Goal: Transaction & Acquisition: Purchase product/service

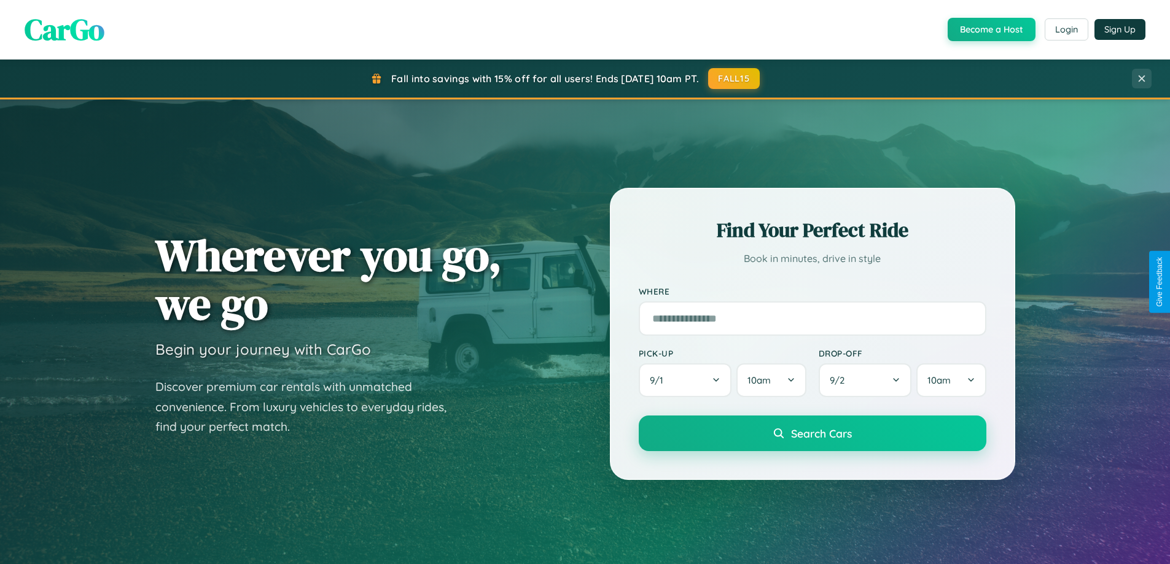
scroll to position [845, 0]
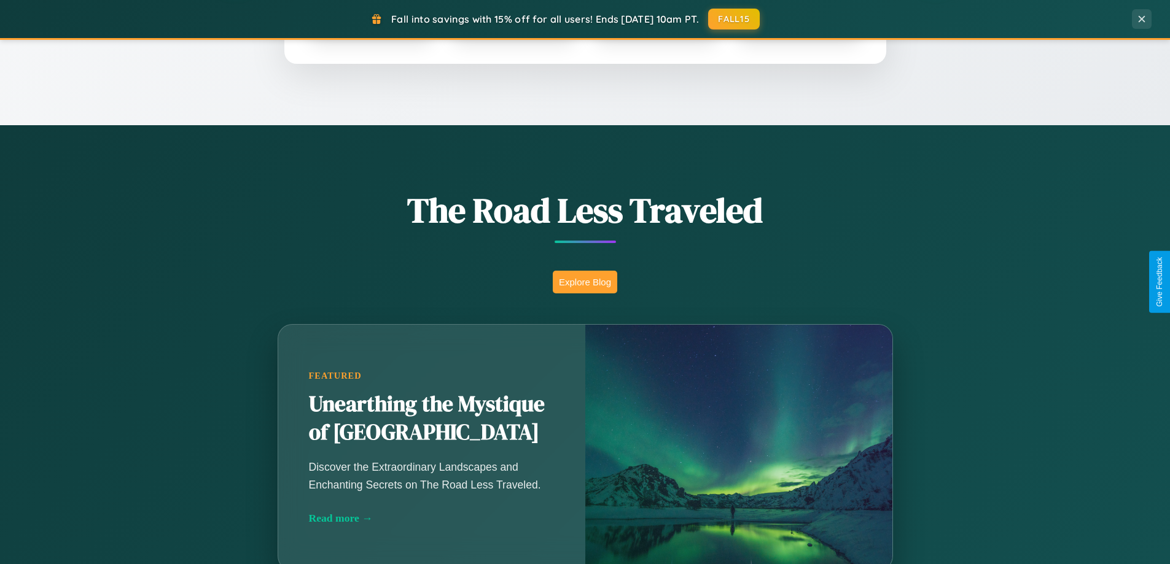
click at [585, 282] on button "Explore Blog" at bounding box center [585, 282] width 64 height 23
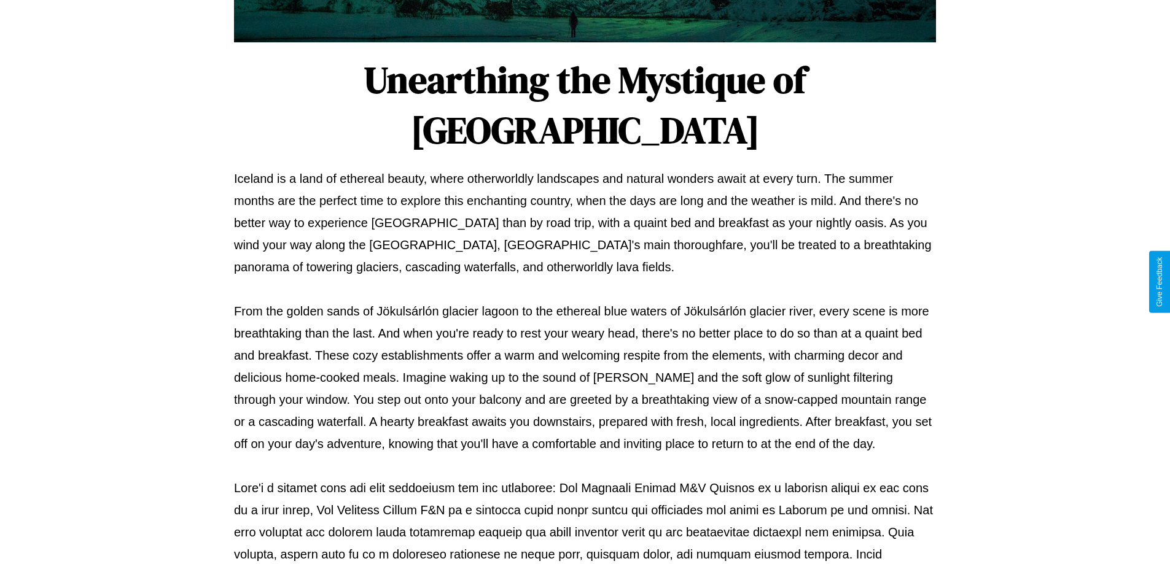
scroll to position [397, 0]
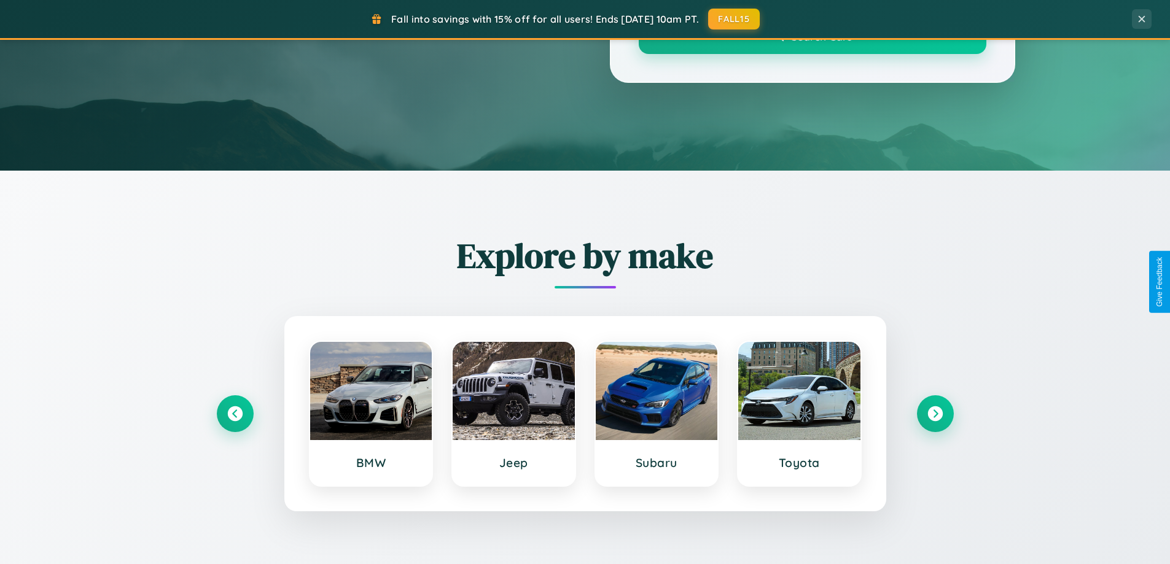
scroll to position [845, 0]
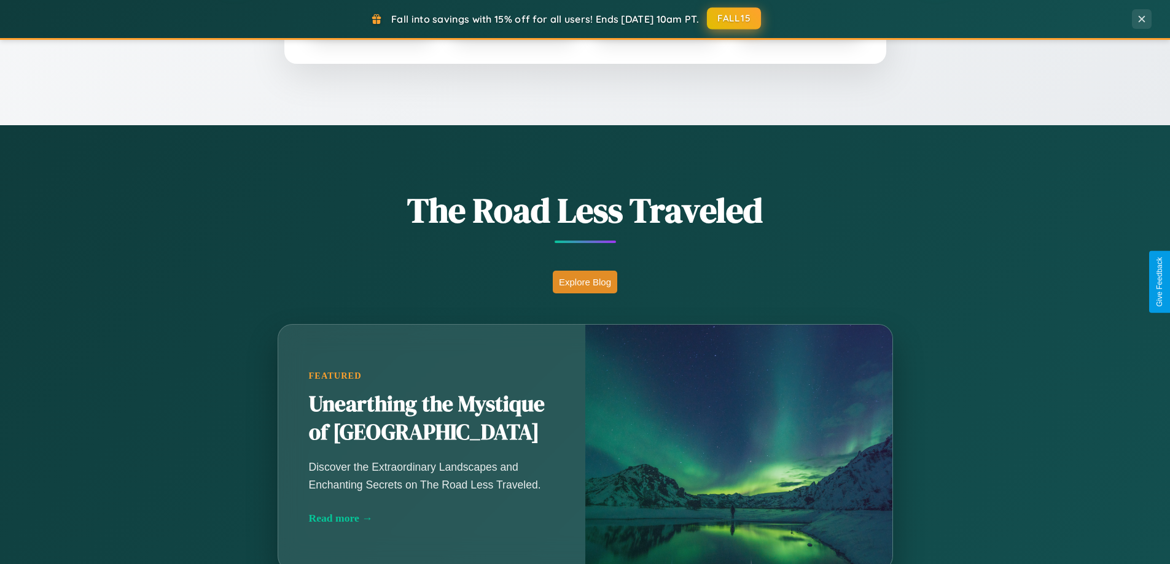
click at [734, 19] on button "FALL15" at bounding box center [734, 18] width 54 height 22
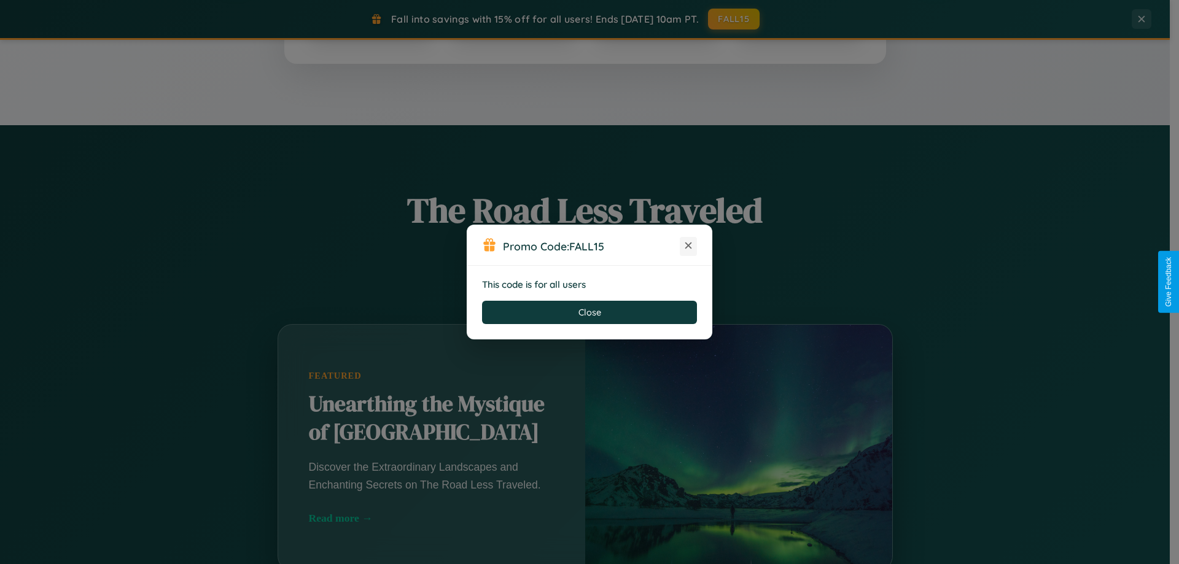
click at [688, 246] on icon at bounding box center [688, 245] width 12 height 12
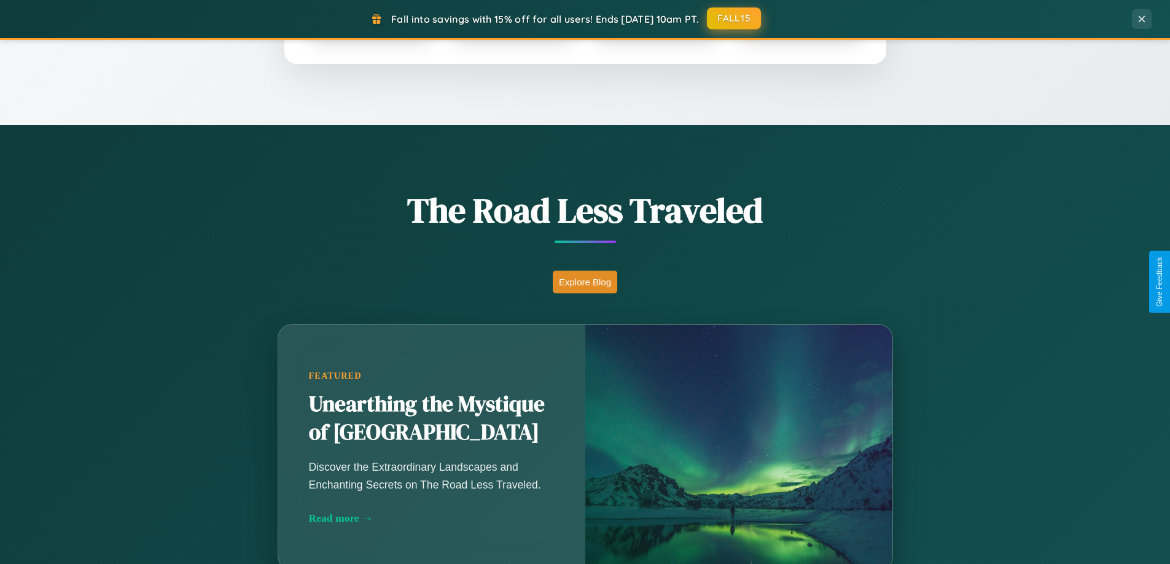
click at [734, 19] on button "FALL15" at bounding box center [734, 18] width 54 height 22
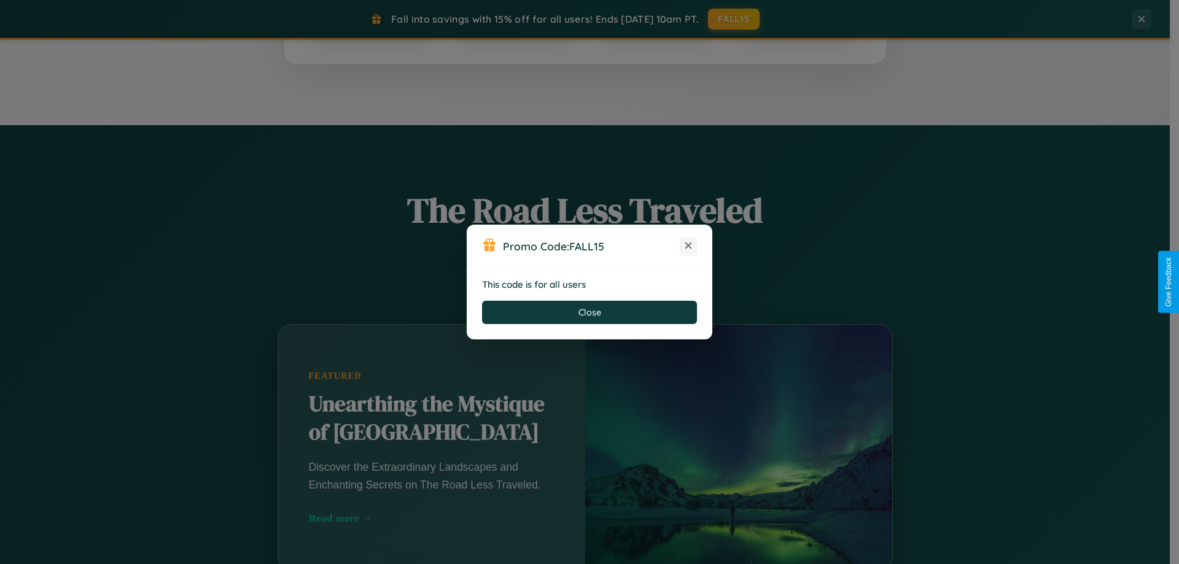
click at [688, 246] on icon at bounding box center [688, 245] width 12 height 12
